Goal: Check status: Check status

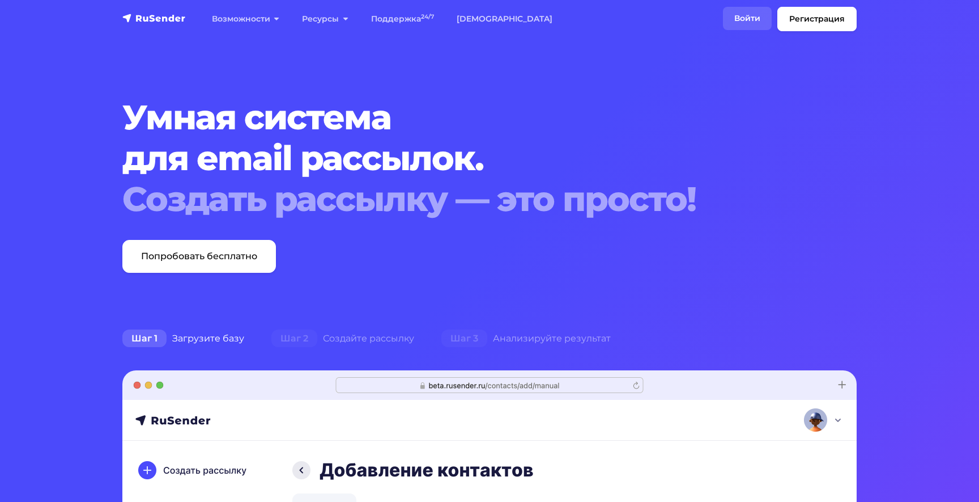
click at [755, 28] on link "Войти" at bounding box center [747, 18] width 49 height 23
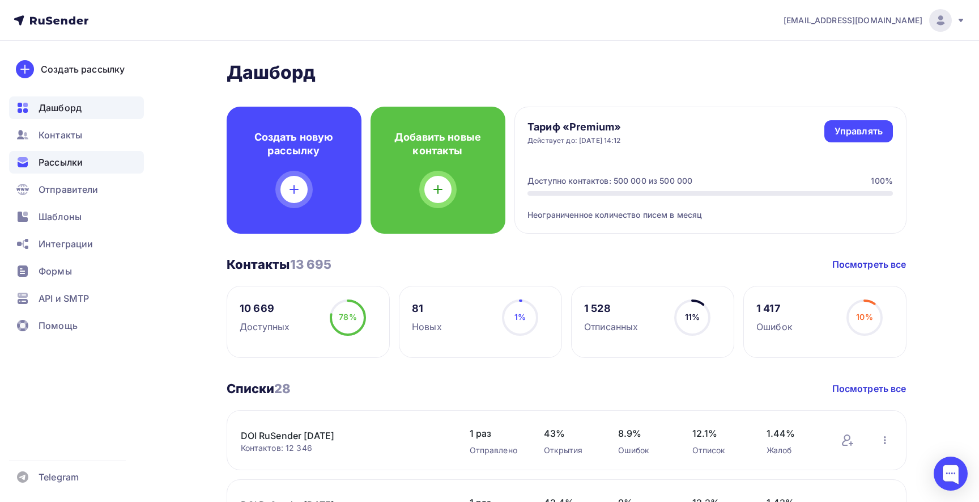
click at [57, 160] on span "Рассылки" at bounding box center [61, 162] width 44 height 14
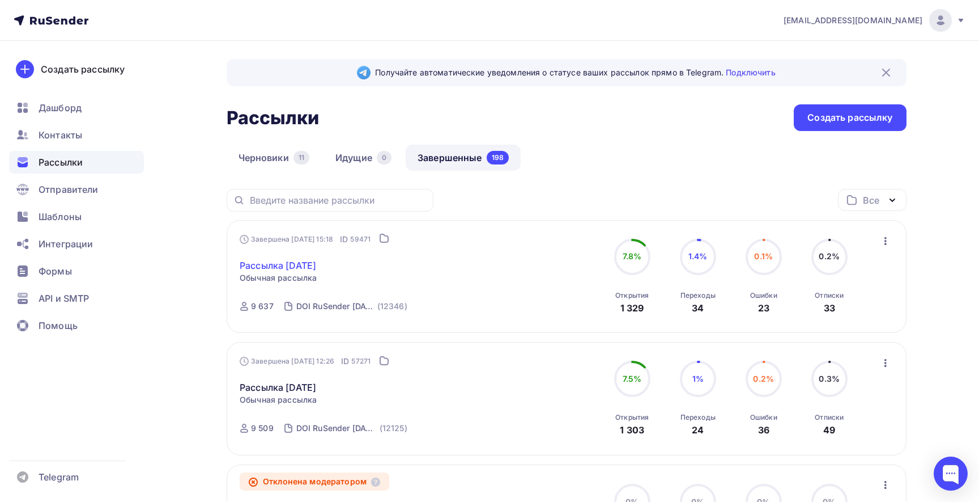
click at [316, 261] on link "Рассылка [DATE]" at bounding box center [278, 265] width 77 height 14
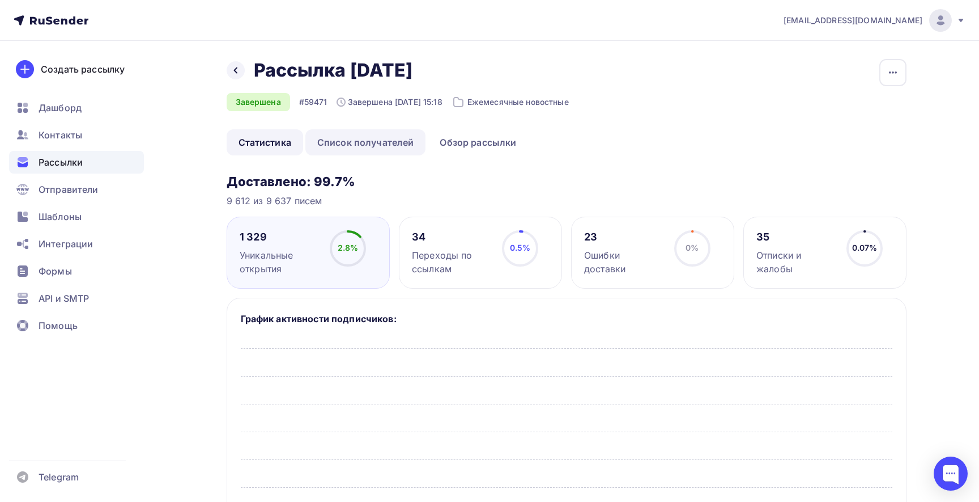
click at [342, 139] on link "Список получателей" at bounding box center [366, 142] width 121 height 26
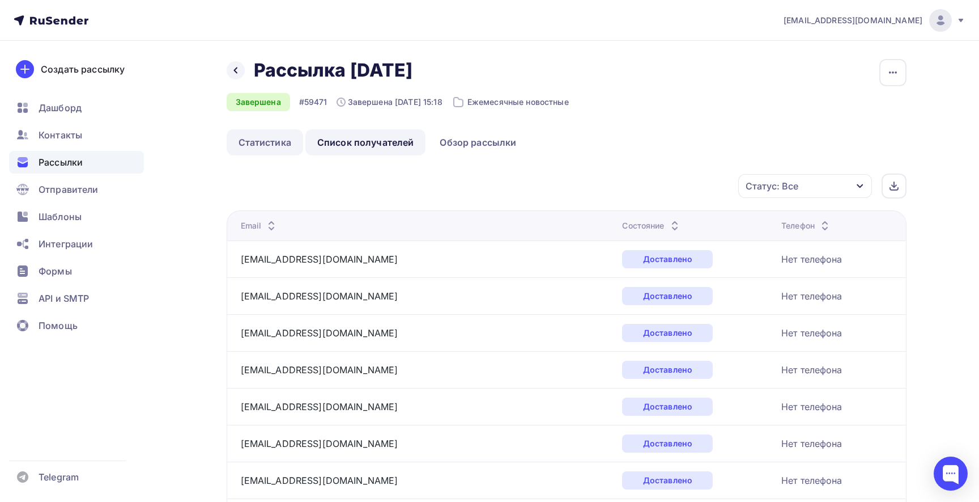
click at [258, 145] on link "Статистика" at bounding box center [265, 142] width 77 height 26
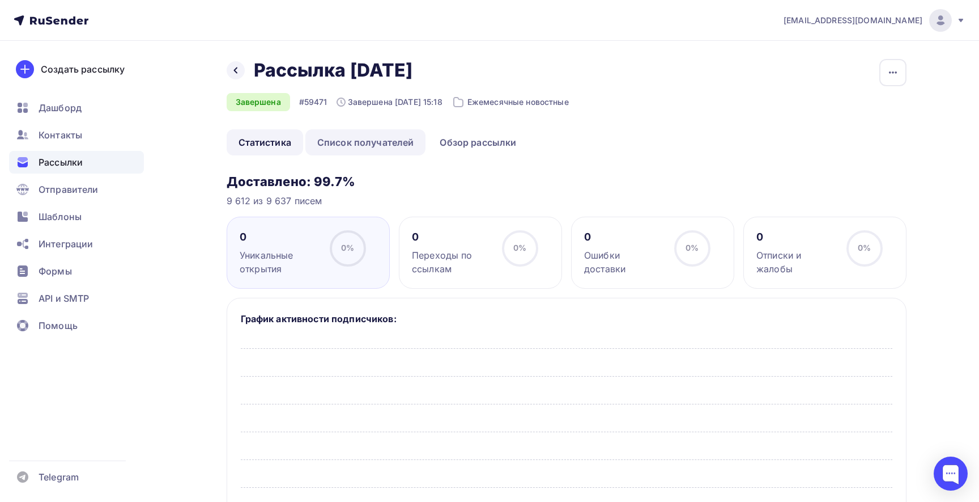
click at [340, 142] on link "Список получателей" at bounding box center [366, 142] width 121 height 26
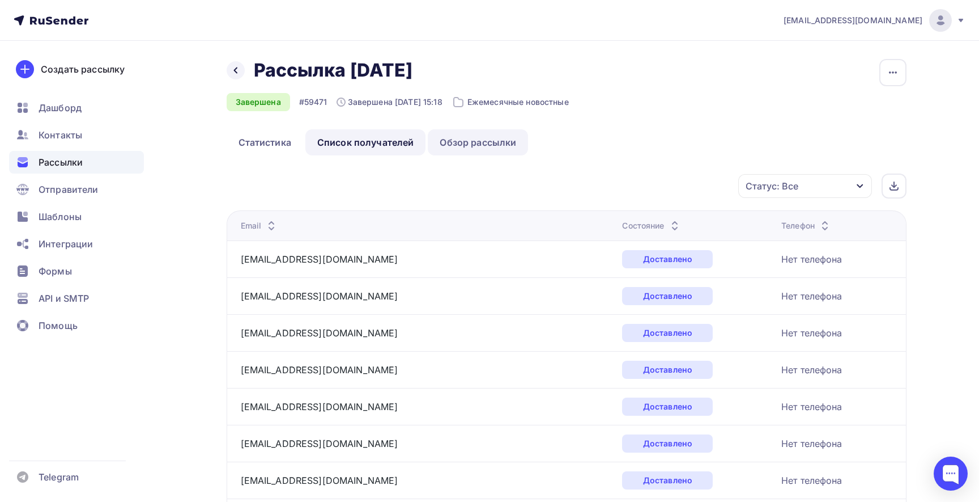
click at [485, 139] on link "Обзор рассылки" at bounding box center [478, 142] width 100 height 26
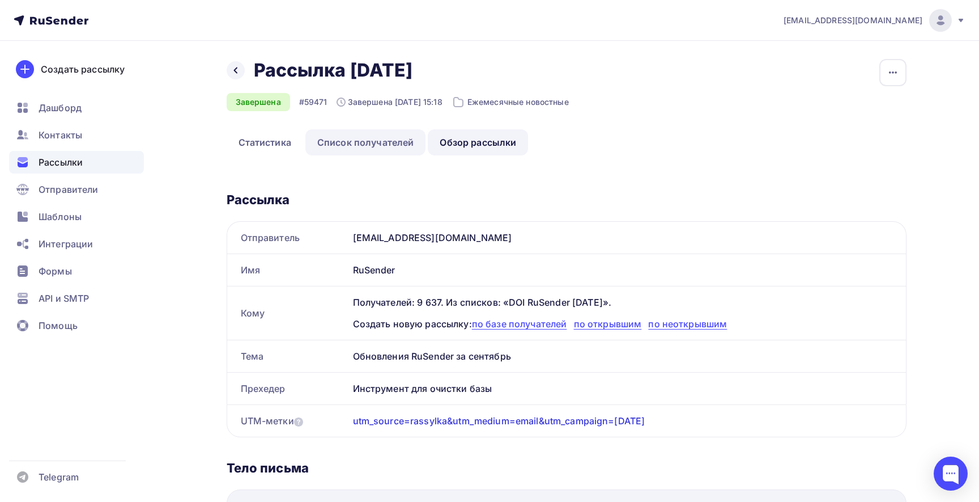
click at [381, 145] on link "Список получателей" at bounding box center [366, 142] width 121 height 26
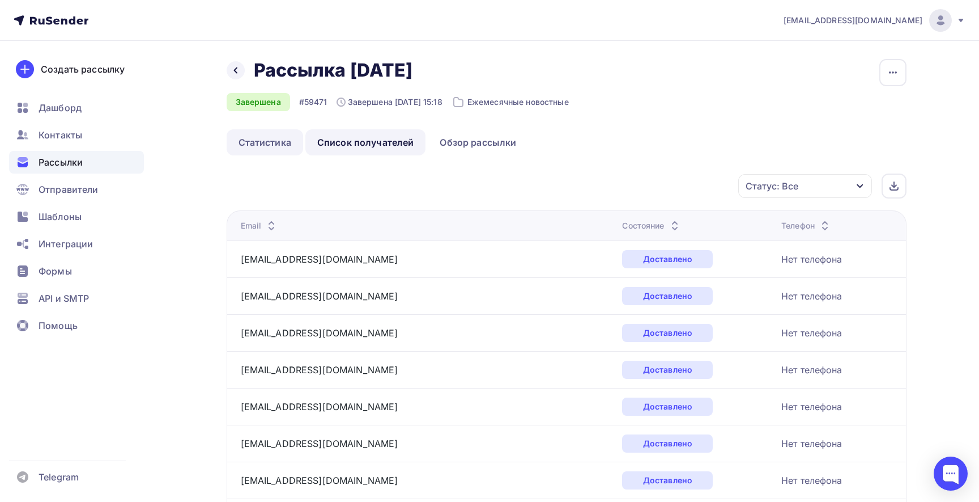
click at [260, 146] on link "Статистика" at bounding box center [265, 142] width 77 height 26
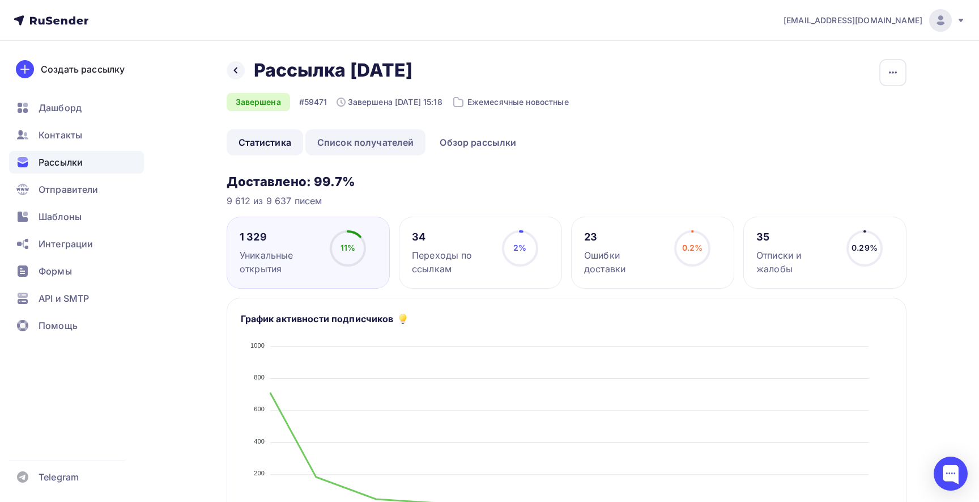
click at [363, 148] on link "Список получателей" at bounding box center [366, 142] width 121 height 26
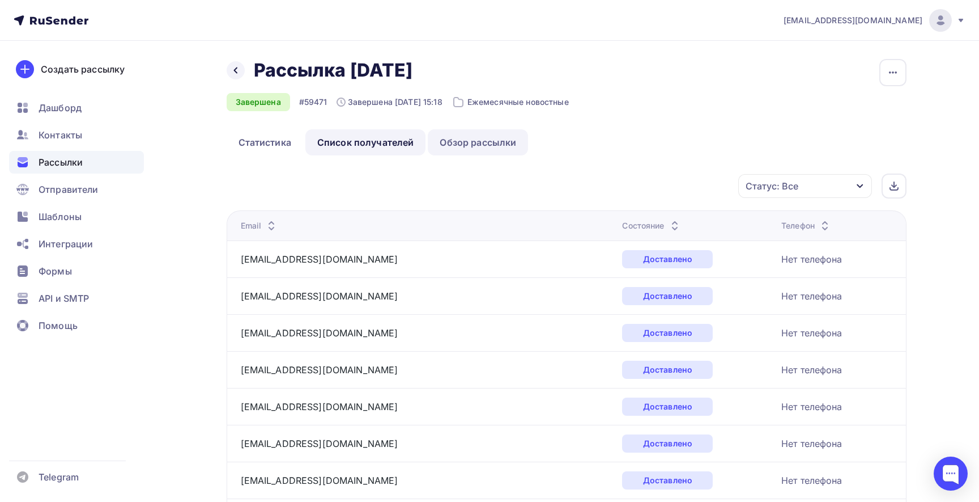
click at [465, 143] on link "Обзор рассылки" at bounding box center [478, 142] width 100 height 26
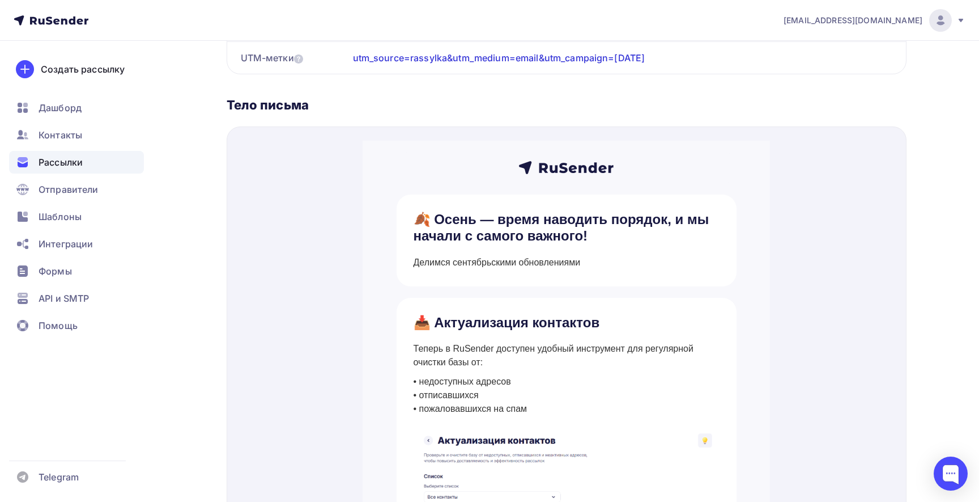
scroll to position [361, 0]
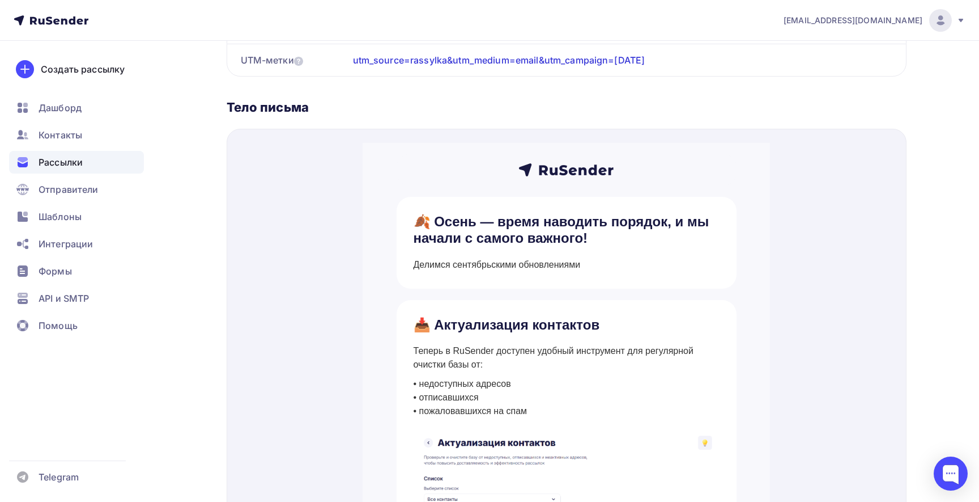
drag, startPoint x: 224, startPoint y: 104, endPoint x: 359, endPoint y: 118, distance: 136.2
click at [359, 118] on div "Назад Рассылка [DATE] Рассылка [DATE] Завершена #59471 Завершена [DATE] 15:18 Е…" at bounding box center [490, 137] width 929 height 914
copy div "Тело письма"
